Goal: Complete application form: Complete application form

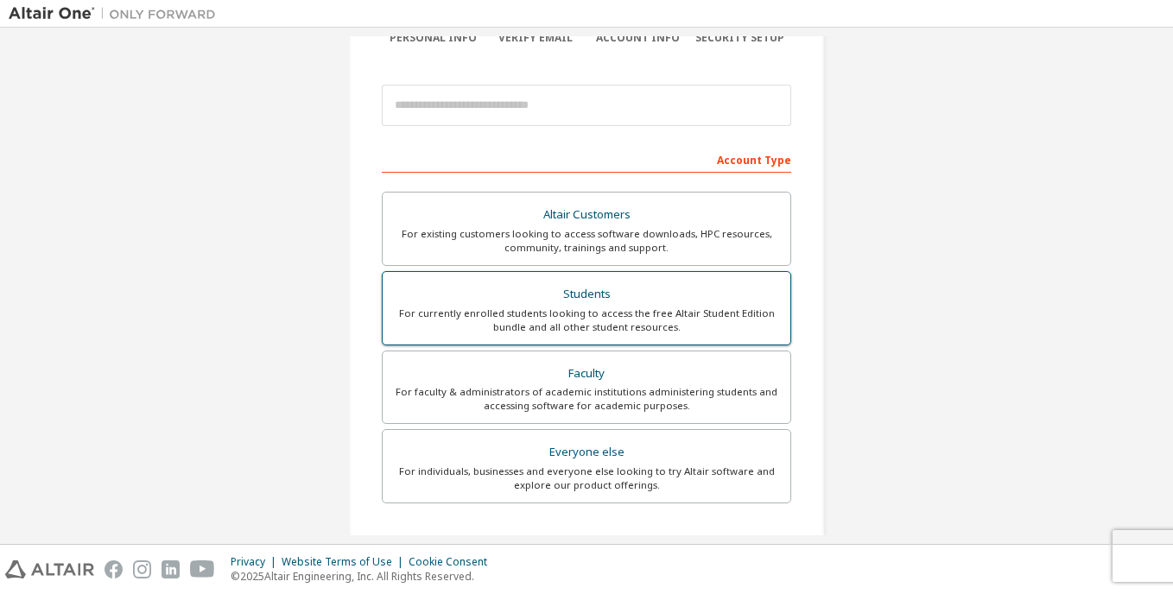
scroll to position [173, 0]
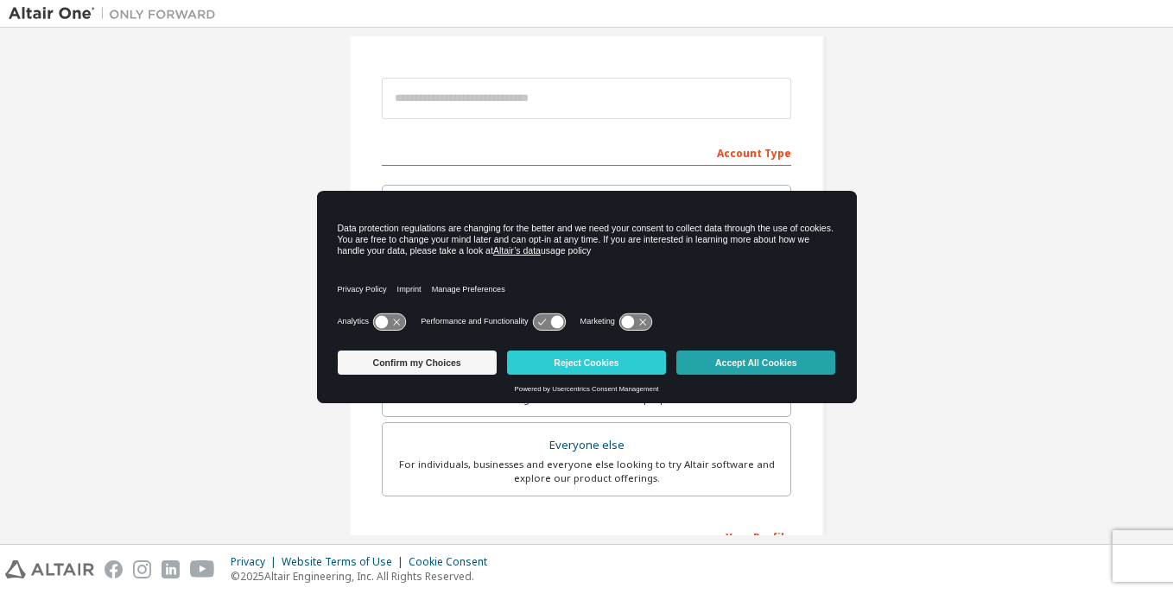
click at [766, 357] on button "Accept All Cookies" at bounding box center [756, 363] width 159 height 24
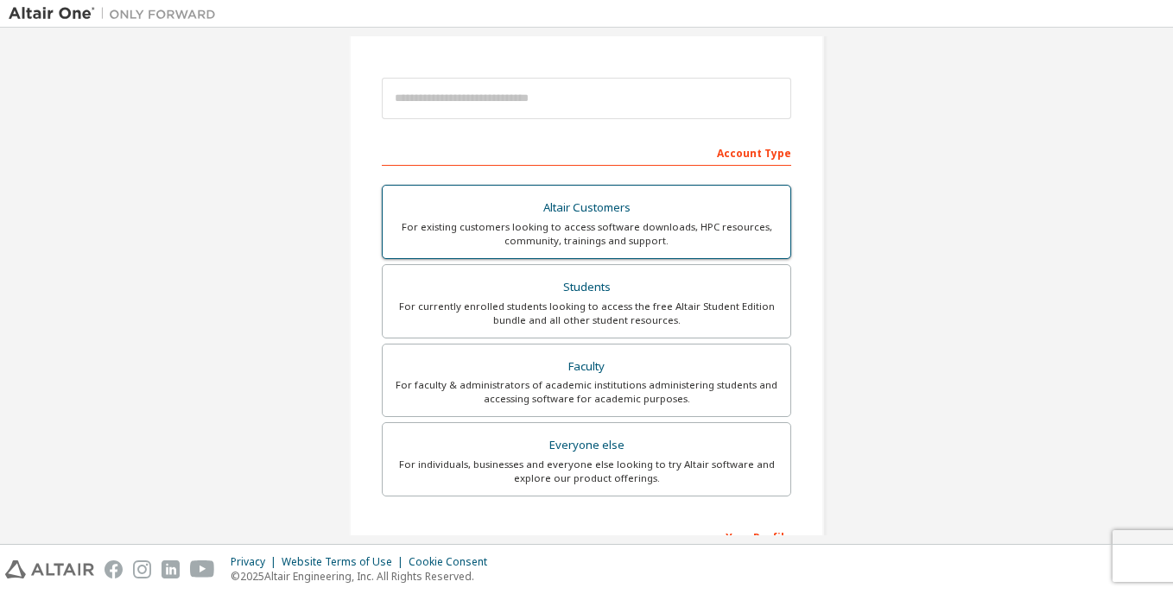
scroll to position [86, 0]
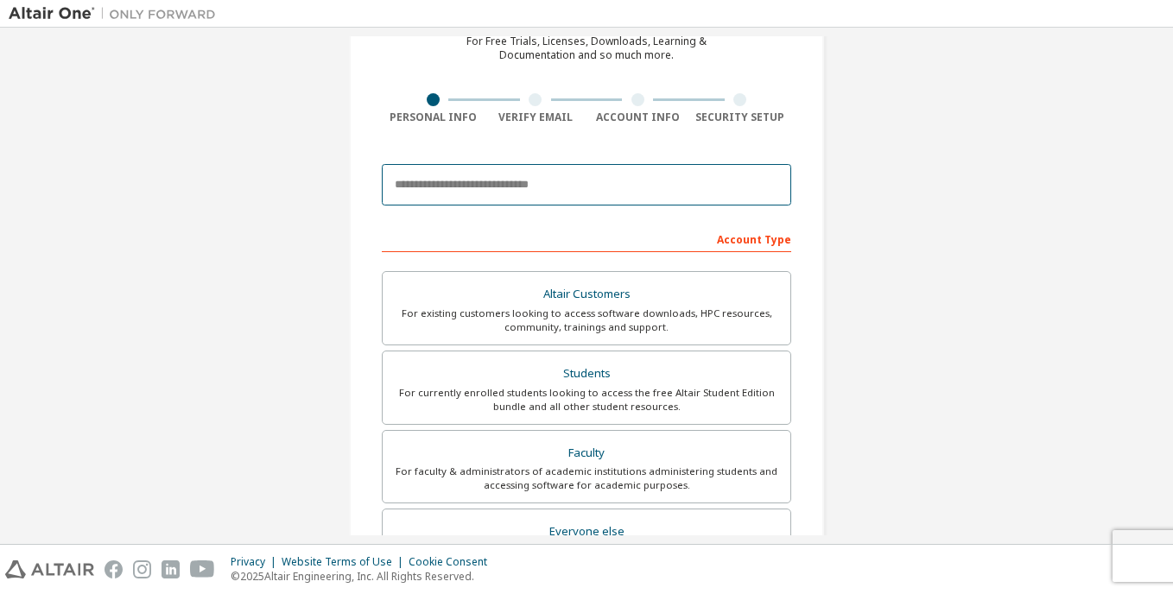
click at [537, 183] on input "email" at bounding box center [587, 184] width 410 height 41
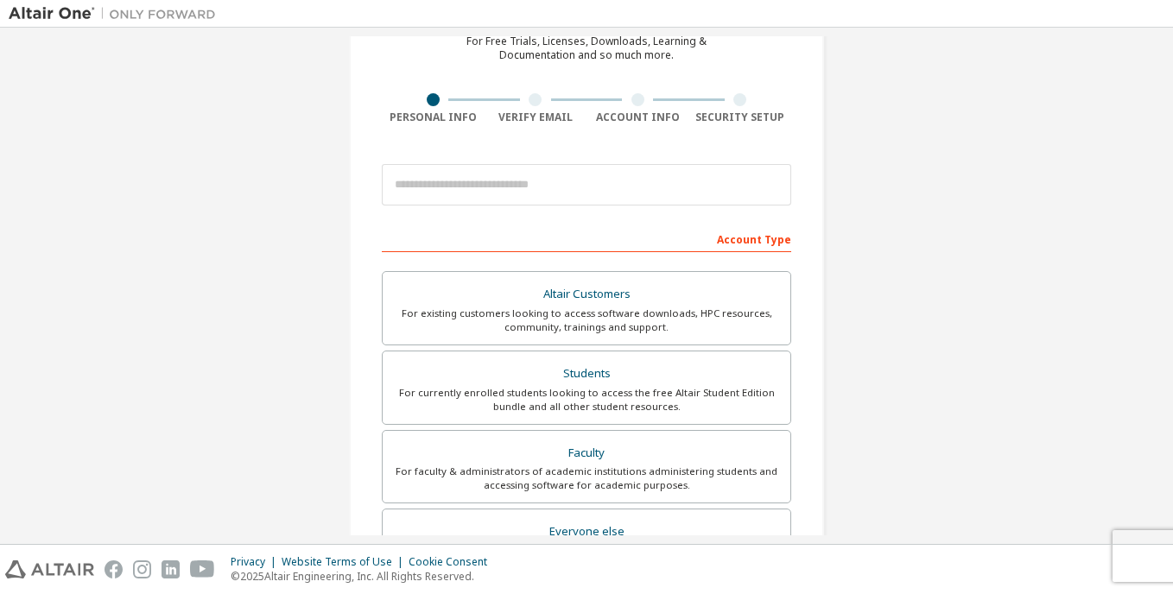
click at [866, 219] on div "Create an Altair One Account For Free Trials, Licenses, Downloads, Learning & D…" at bounding box center [587, 407] width 1156 height 915
click at [668, 374] on div "Students" at bounding box center [586, 374] width 387 height 24
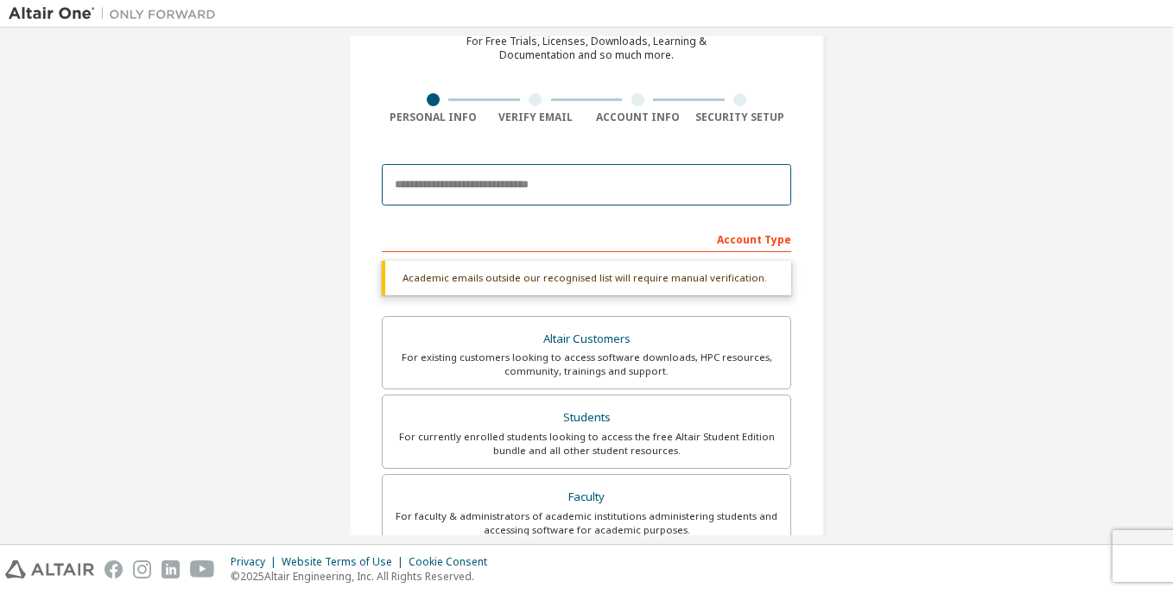
click at [545, 186] on input "email" at bounding box center [587, 184] width 410 height 41
type input "**********"
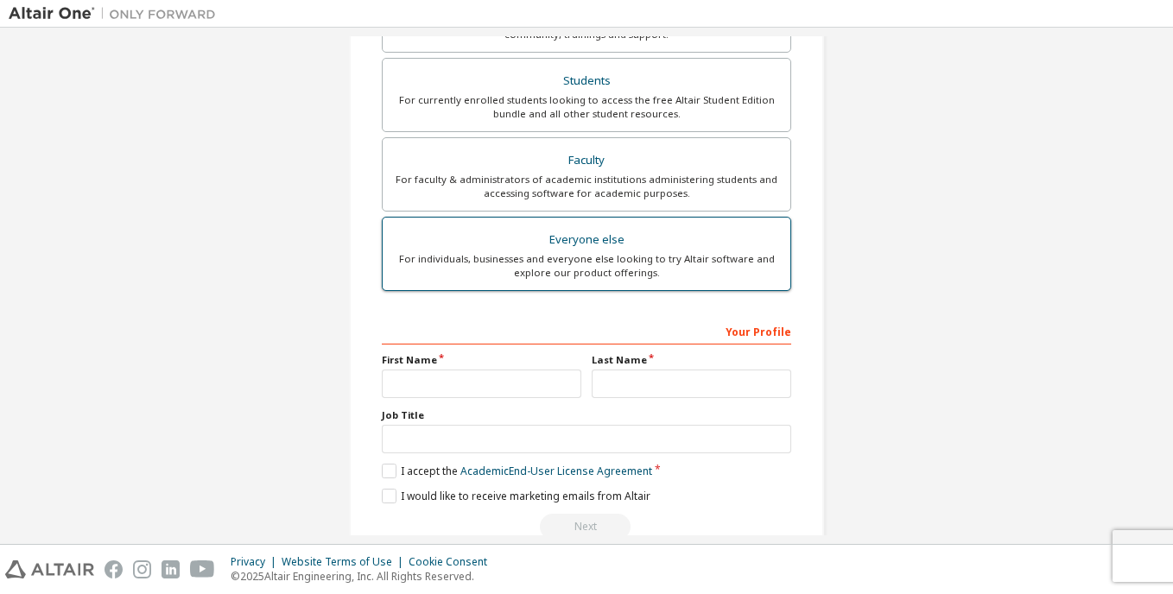
scroll to position [432, 0]
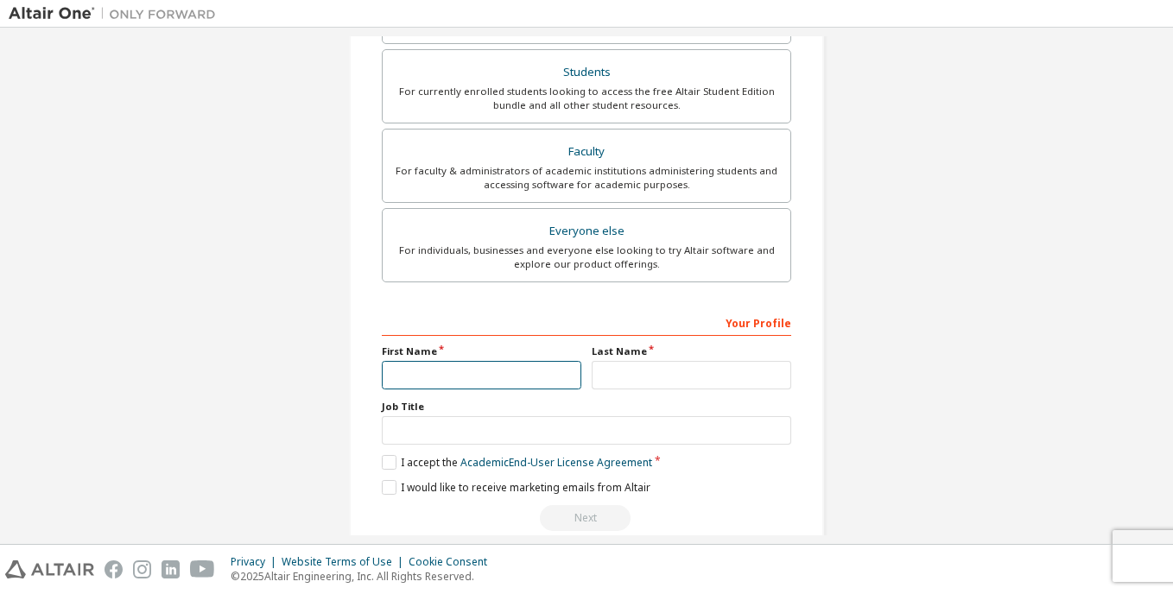
click at [537, 384] on input "text" at bounding box center [482, 375] width 200 height 29
type input "*"
type input "**********"
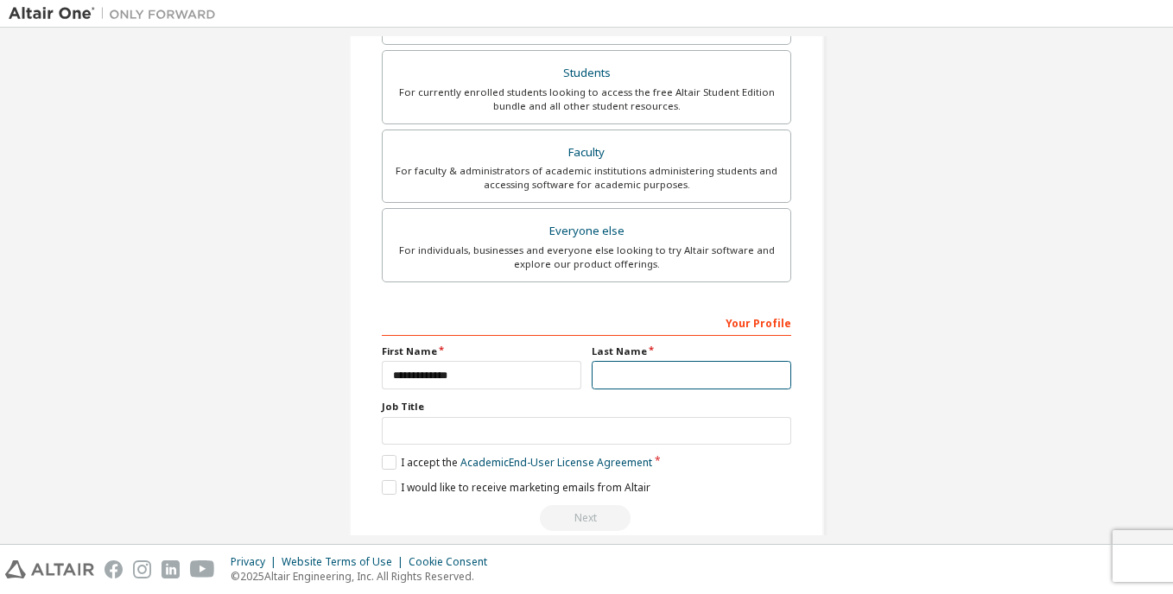
click at [716, 370] on input "text" at bounding box center [692, 375] width 200 height 29
type input "*****"
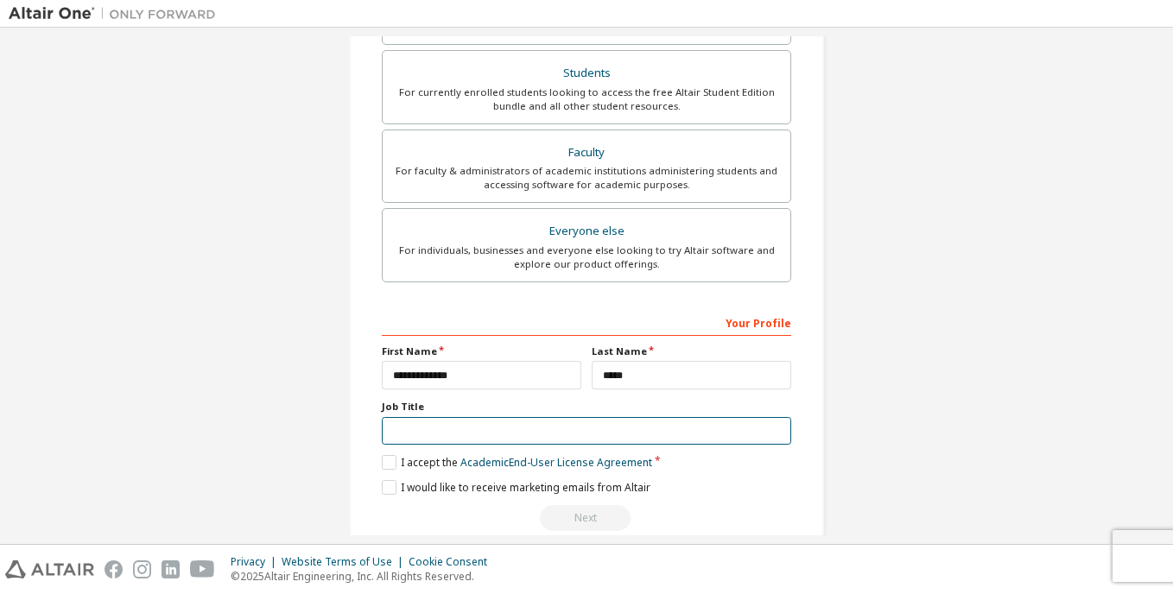
click at [639, 431] on input "text" at bounding box center [587, 431] width 410 height 29
type input "*******"
click at [384, 458] on label "I accept the Academic End-User License Agreement" at bounding box center [517, 462] width 270 height 15
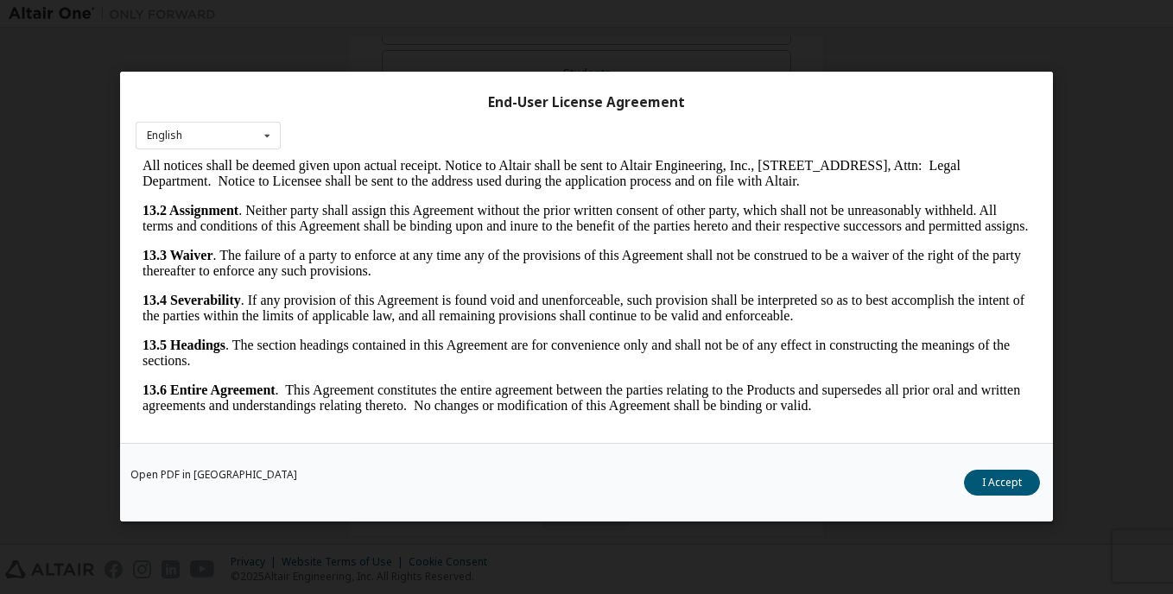
scroll to position [41, 0]
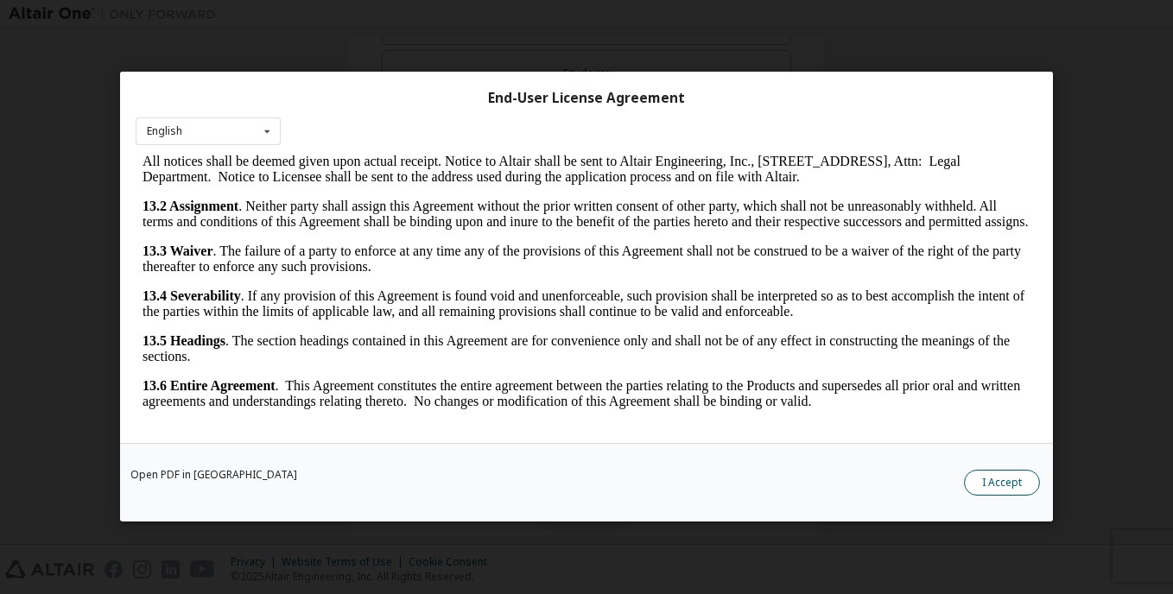
click at [1004, 488] on button "I Accept" at bounding box center [1002, 484] width 76 height 26
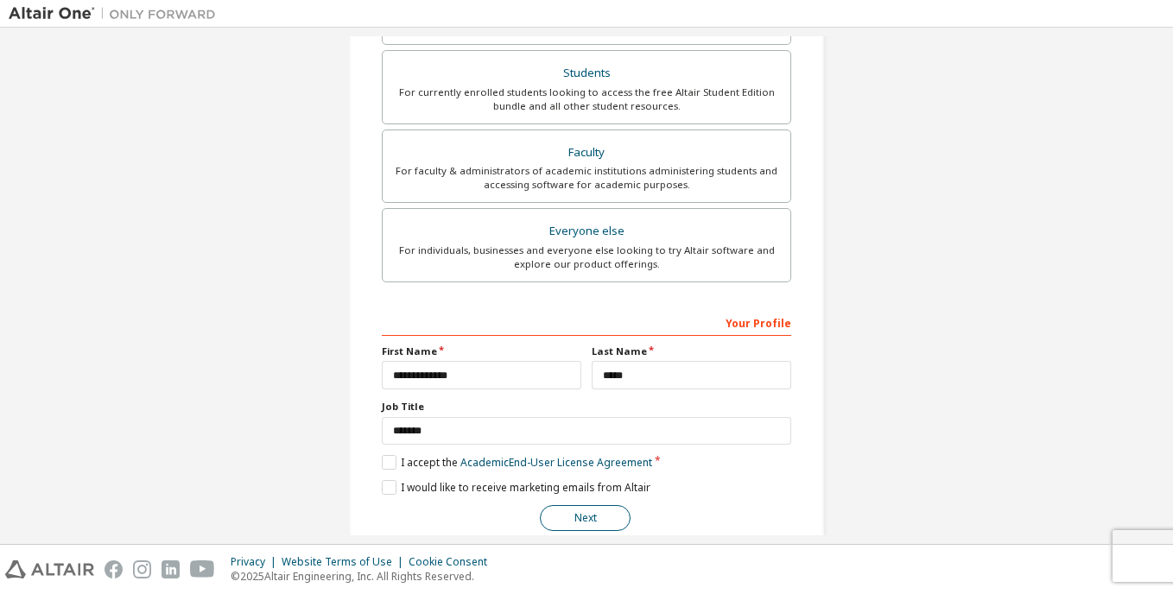
click at [574, 516] on button "Next" at bounding box center [585, 518] width 91 height 26
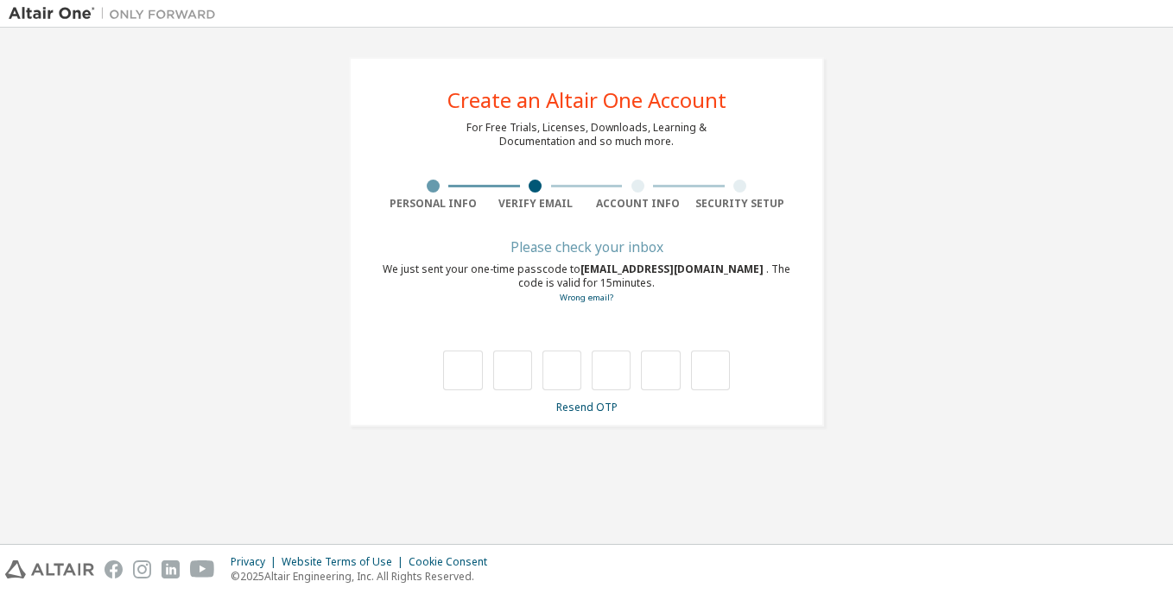
scroll to position [0, 0]
type input "*"
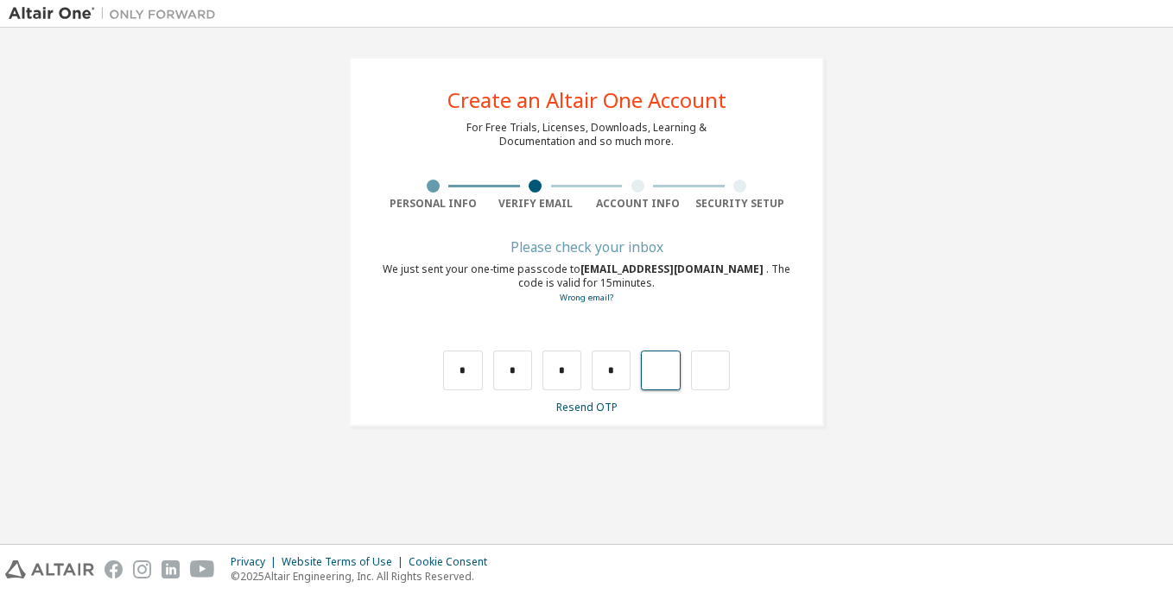
type input "*"
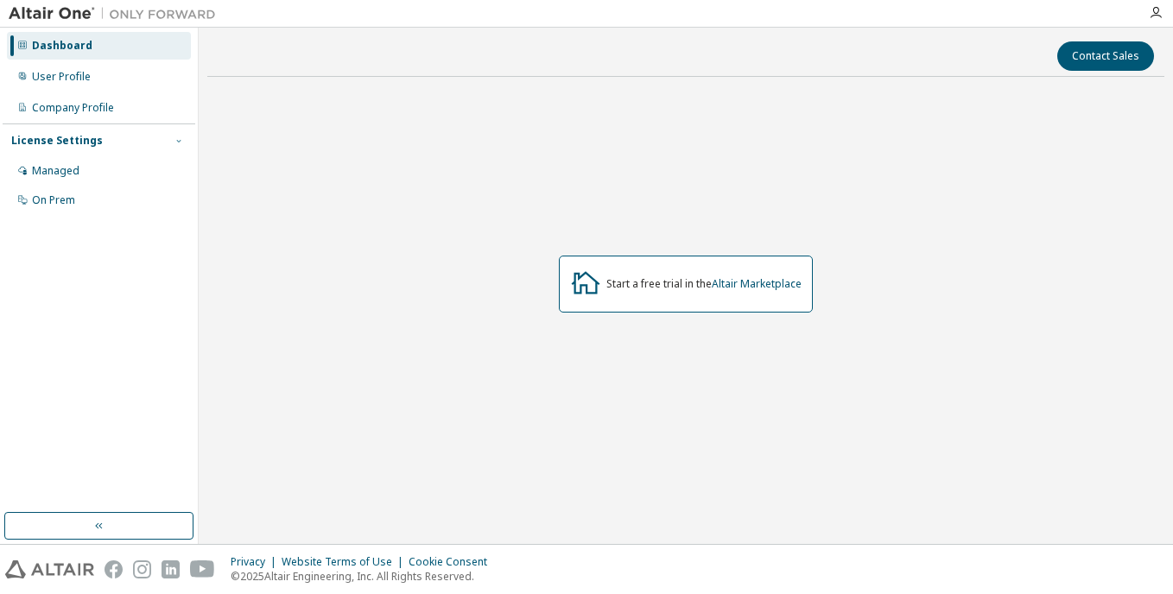
click at [176, 141] on icon "button" at bounding box center [179, 141] width 10 height 10
